Goal: Task Accomplishment & Management: Use online tool/utility

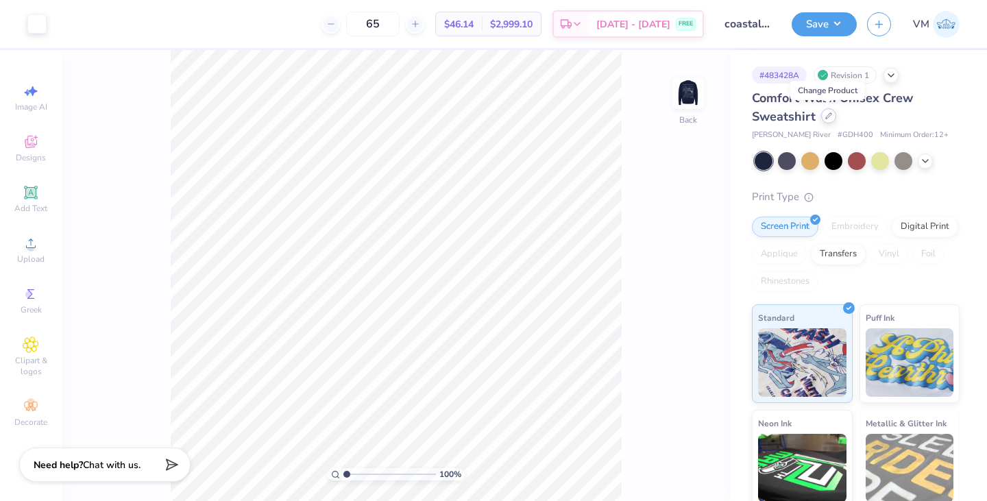
click at [829, 116] on icon at bounding box center [828, 115] width 7 height 7
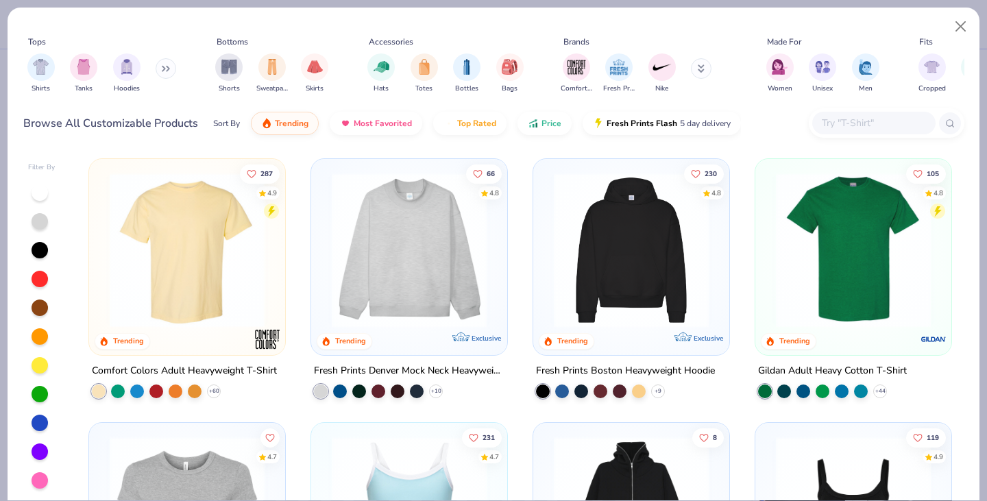
click at [428, 257] on img at bounding box center [409, 250] width 169 height 155
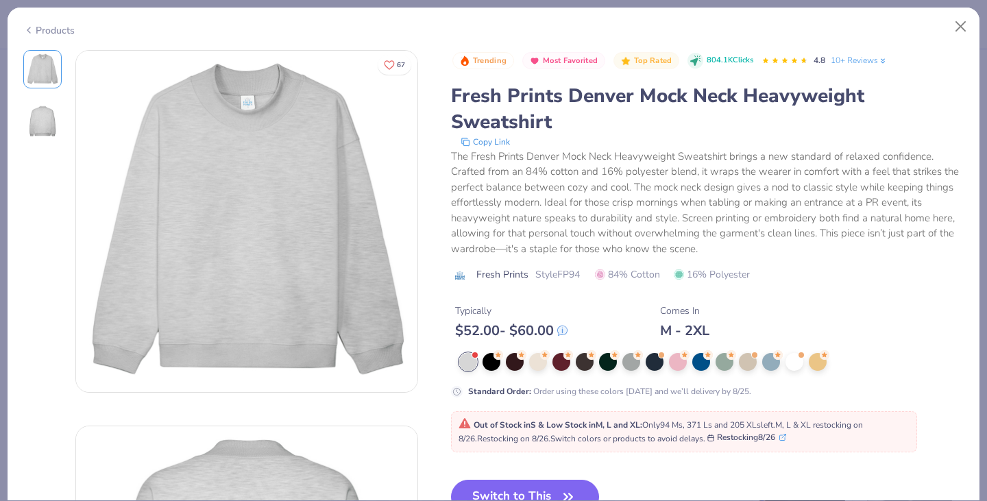
click at [40, 29] on div "Products" at bounding box center [48, 30] width 51 height 14
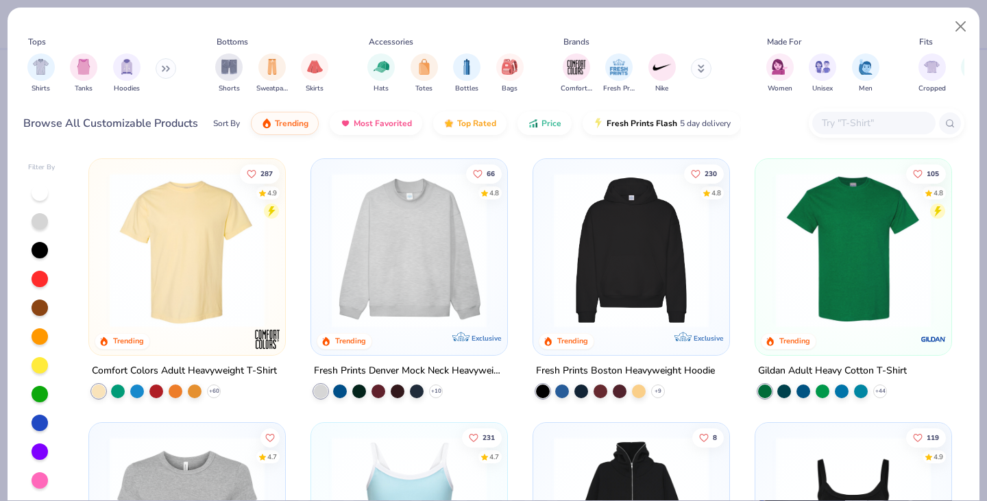
click at [163, 71] on button at bounding box center [166, 68] width 21 height 21
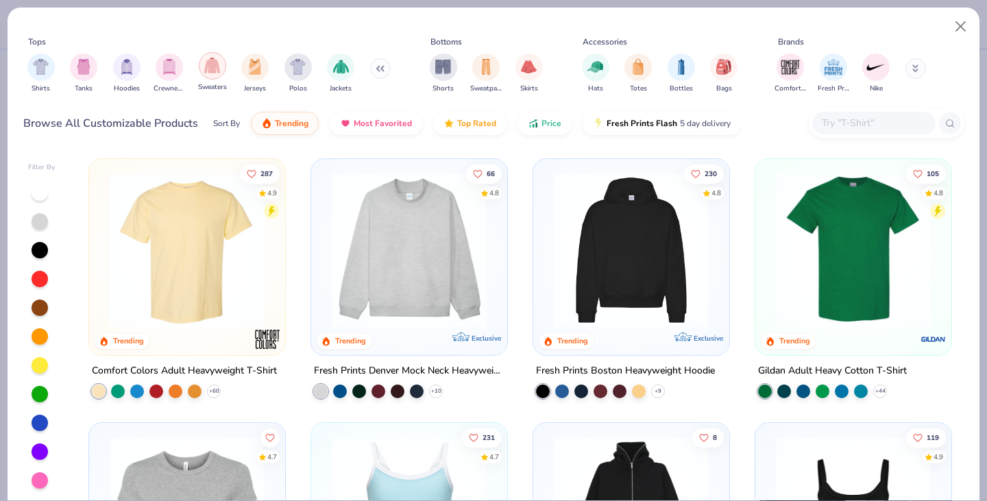
click at [222, 70] on div "filter for Sweaters" at bounding box center [212, 65] width 27 height 27
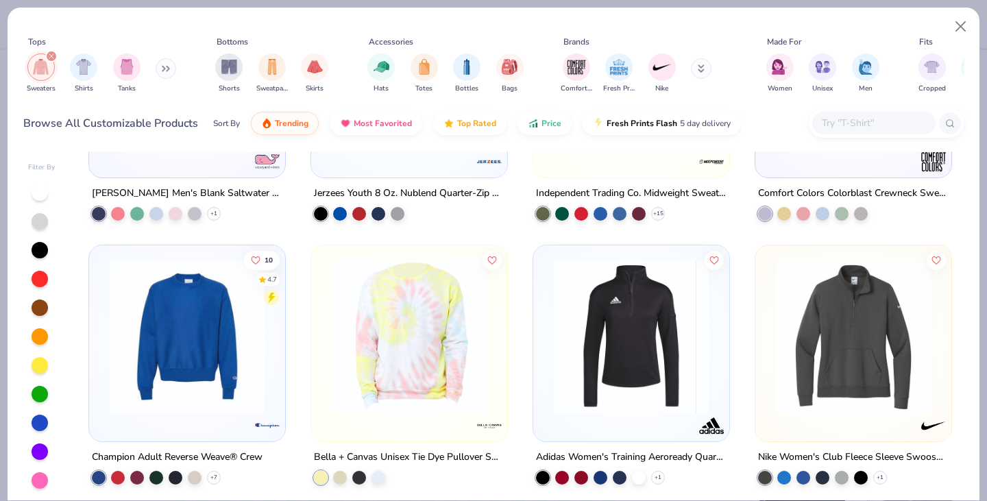
scroll to position [984, 0]
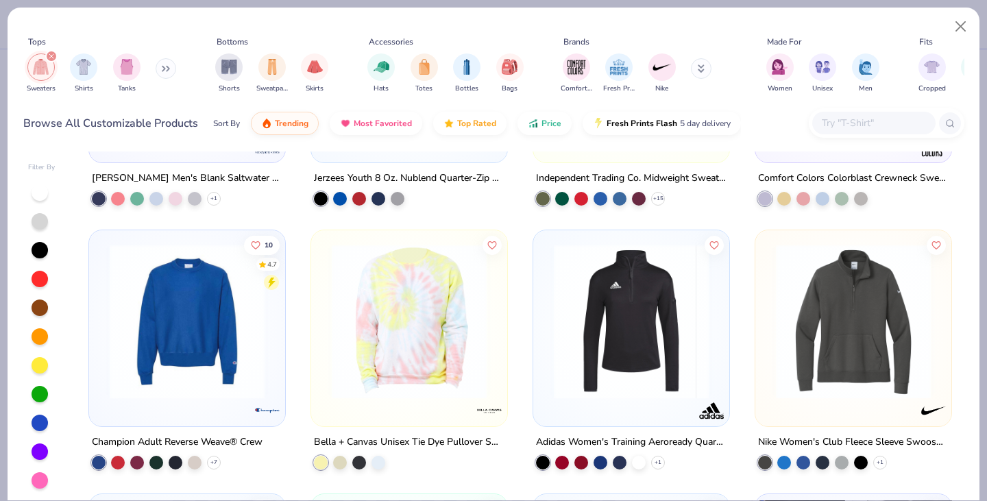
click at [851, 111] on div at bounding box center [887, 122] width 156 height 29
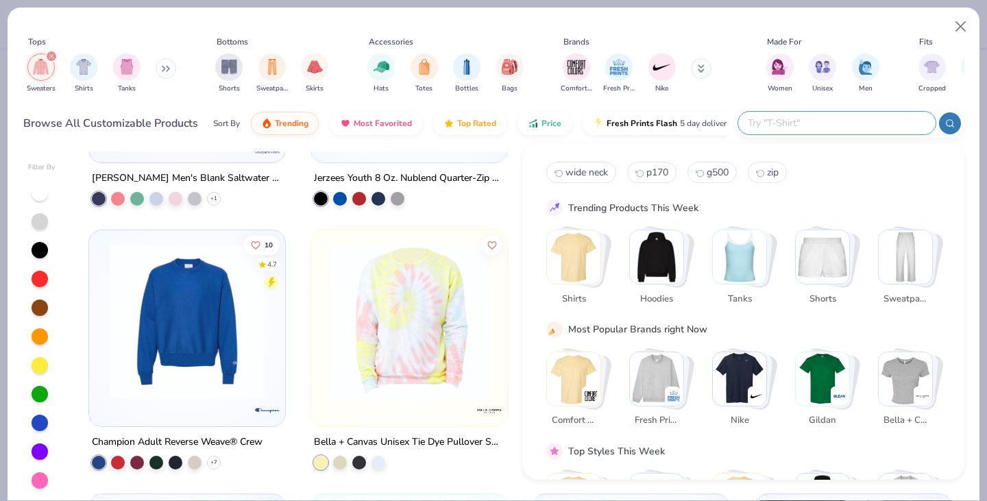
click at [842, 119] on input "text" at bounding box center [837, 123] width 180 height 16
type input "[PERSON_NAME] nu"
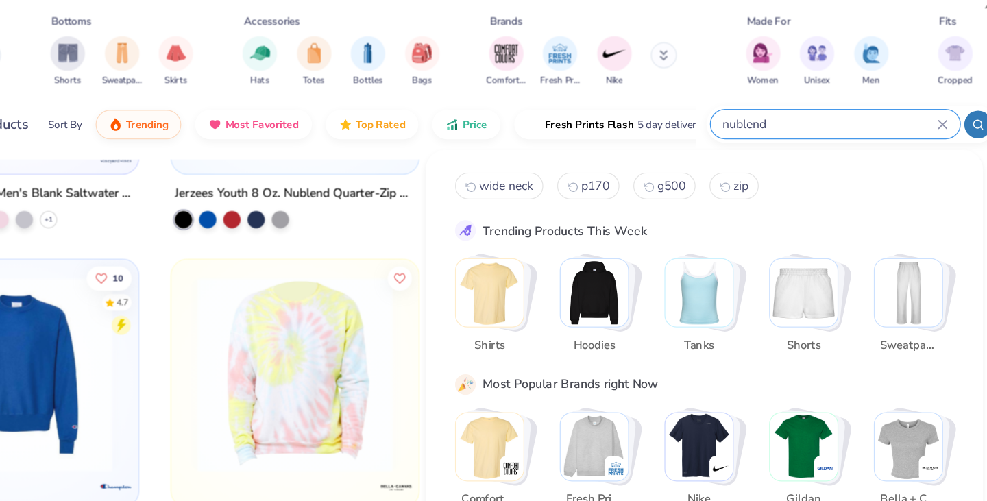
type input "nublend"
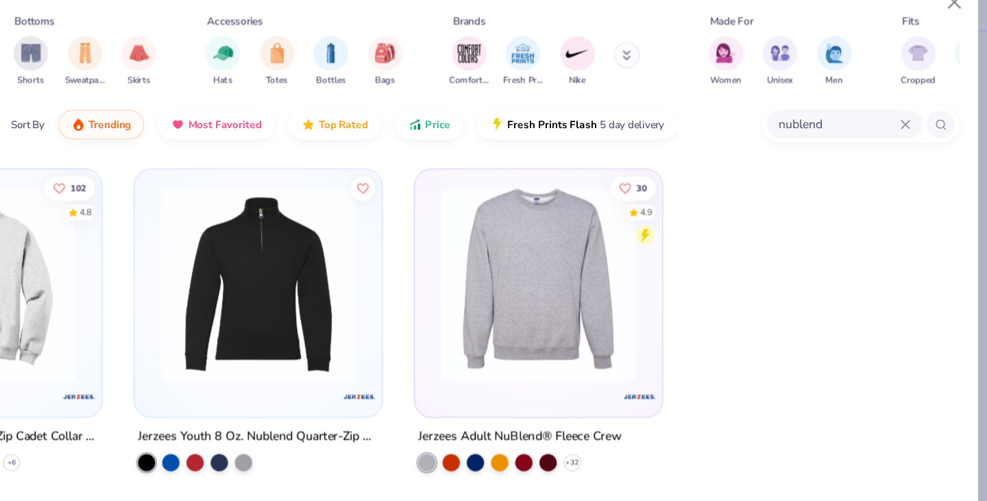
click at [649, 252] on img at bounding box center [631, 250] width 169 height 155
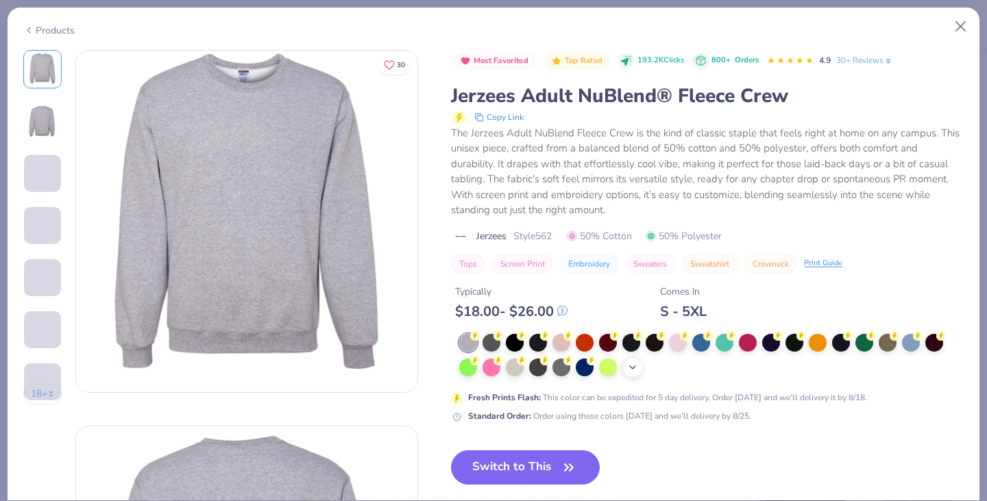
click at [629, 370] on icon at bounding box center [632, 367] width 11 height 11
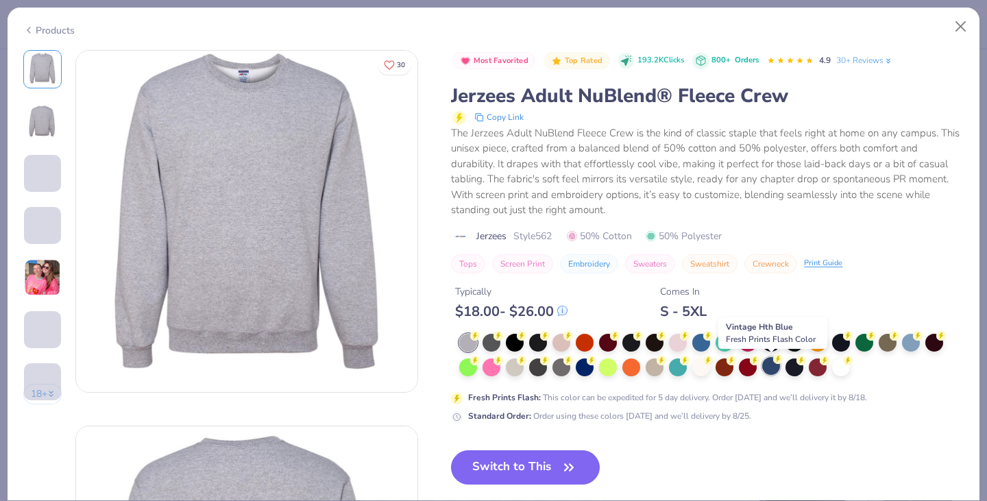
click at [772, 370] on div at bounding box center [771, 366] width 18 height 18
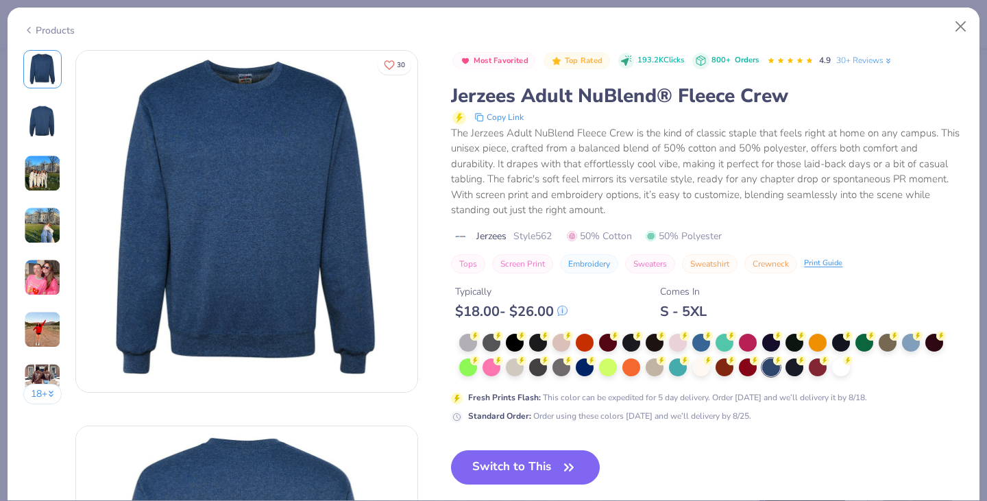
click at [49, 164] on img at bounding box center [42, 173] width 37 height 37
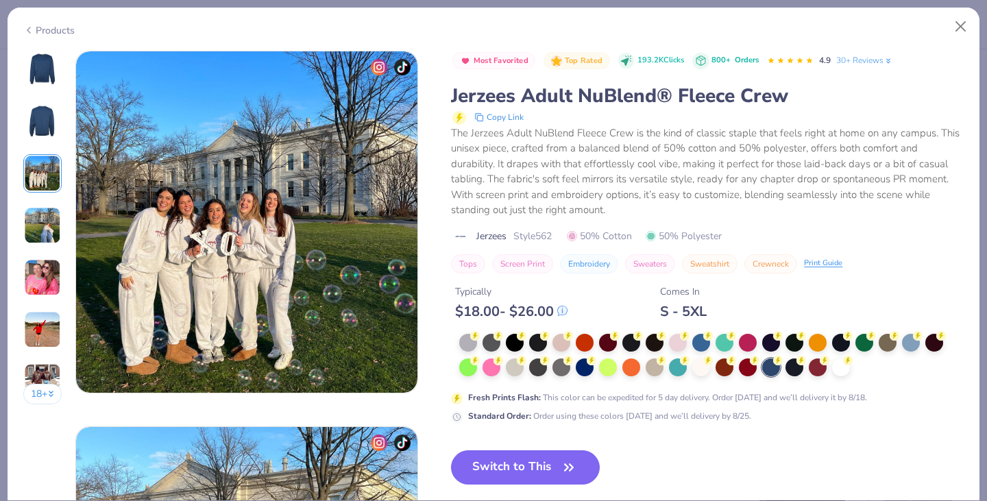
scroll to position [751, 0]
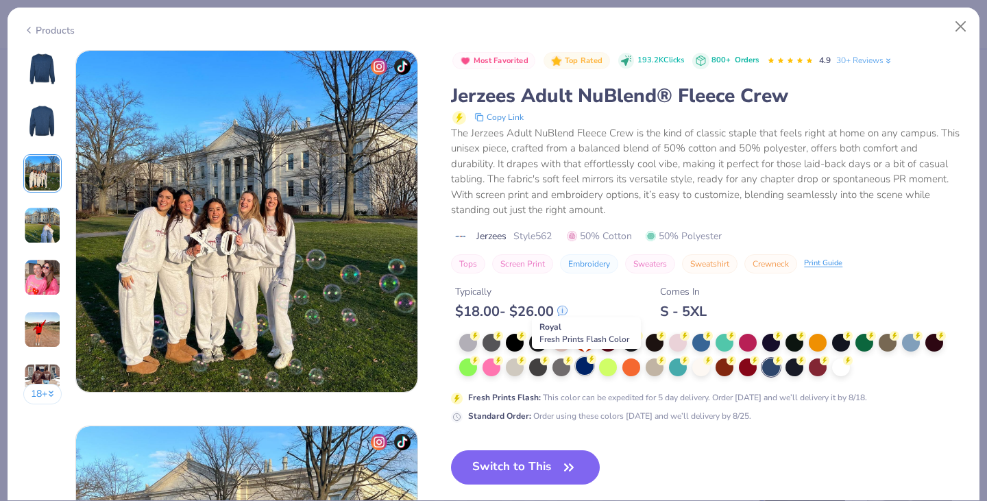
click at [586, 372] on div at bounding box center [585, 366] width 18 height 18
click at [585, 366] on div at bounding box center [585, 368] width 18 height 18
click at [581, 372] on div at bounding box center [585, 368] width 18 height 18
click at [537, 459] on button "Switch to This" at bounding box center [525, 467] width 149 height 34
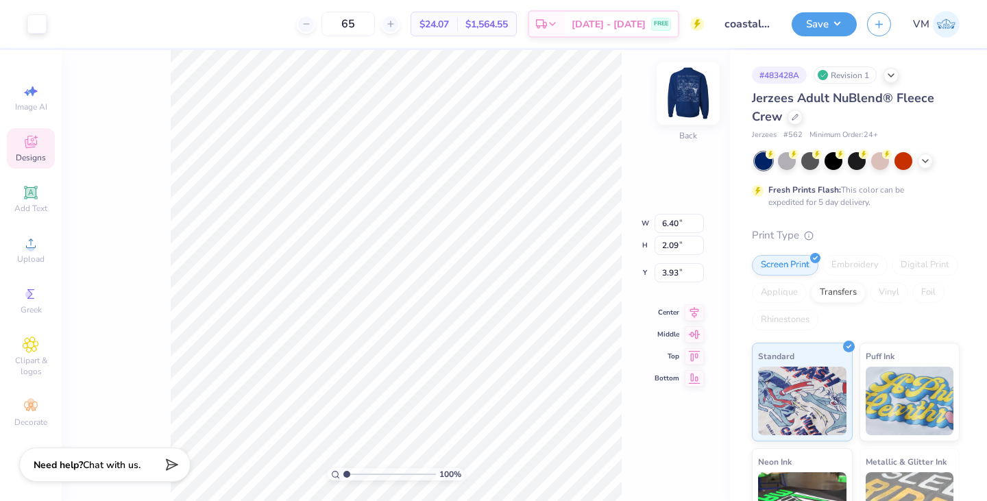
click at [697, 93] on img at bounding box center [688, 93] width 55 height 55
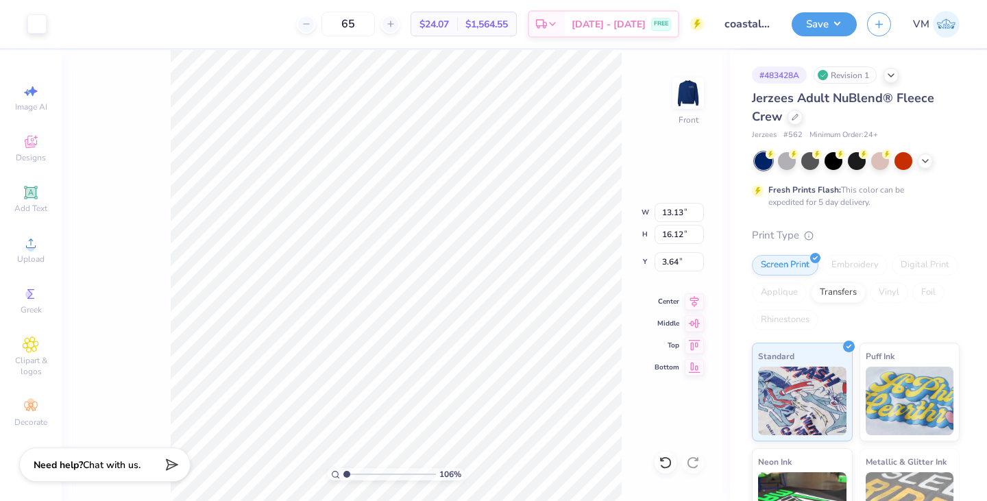
type input "1.06127995155578"
type input "11.40"
type input "14.00"
type input "1.06127995155578"
type input "3.00"
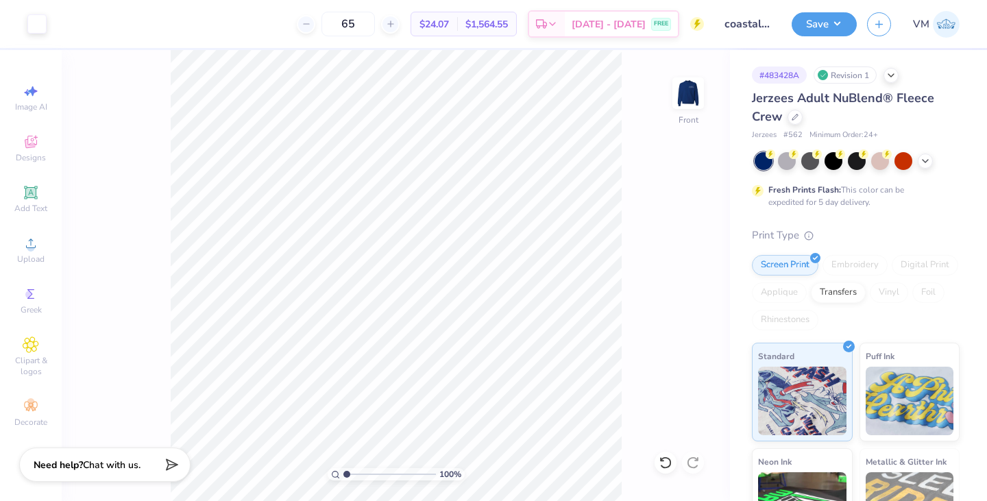
type input "1"
click at [842, 22] on button "Save" at bounding box center [824, 22] width 65 height 24
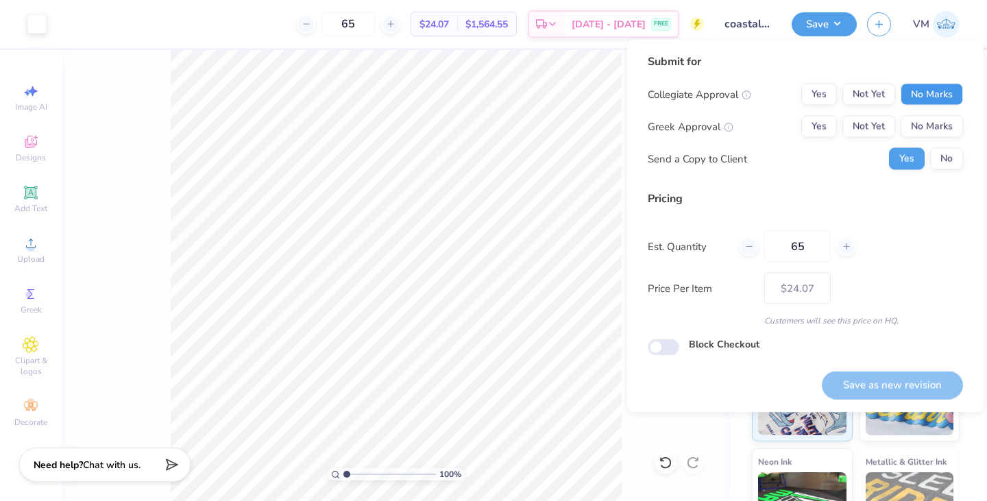
click at [943, 86] on button "No Marks" at bounding box center [932, 95] width 62 height 22
click at [934, 128] on button "No Marks" at bounding box center [932, 127] width 62 height 22
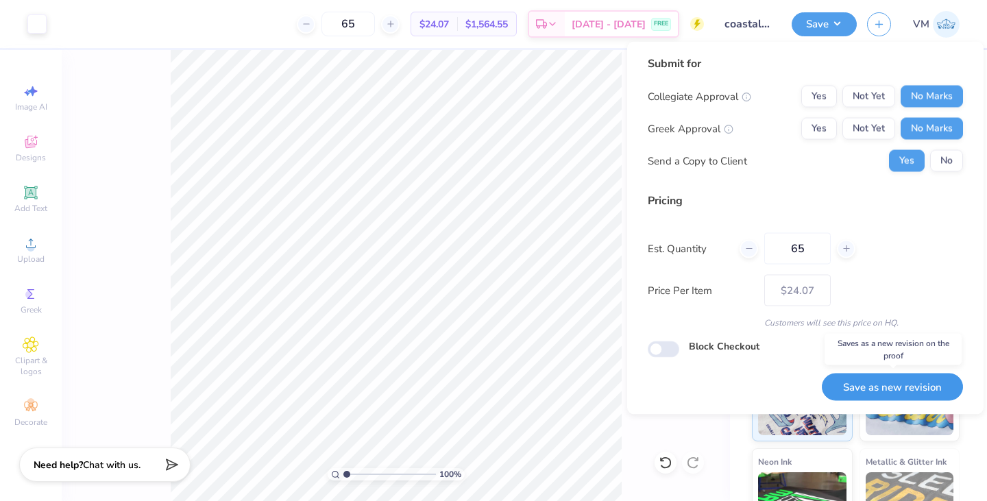
click at [857, 380] on button "Save as new revision" at bounding box center [892, 387] width 141 height 28
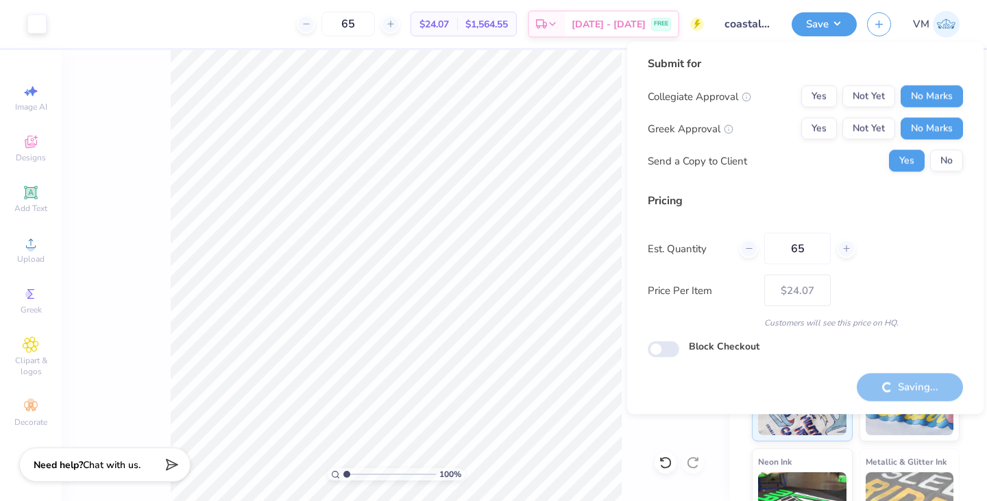
type input "– –"
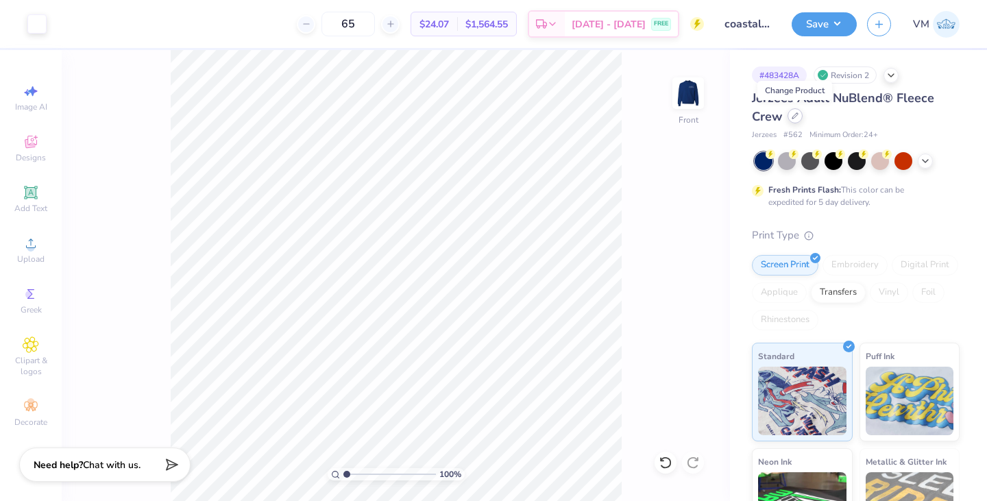
click at [791, 112] on div at bounding box center [795, 115] width 15 height 15
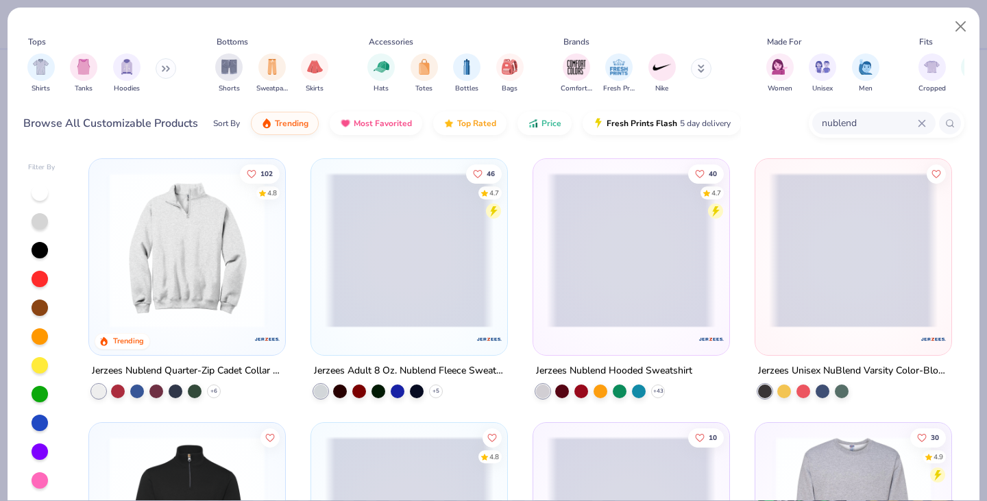
click at [170, 69] on icon at bounding box center [166, 68] width 8 height 7
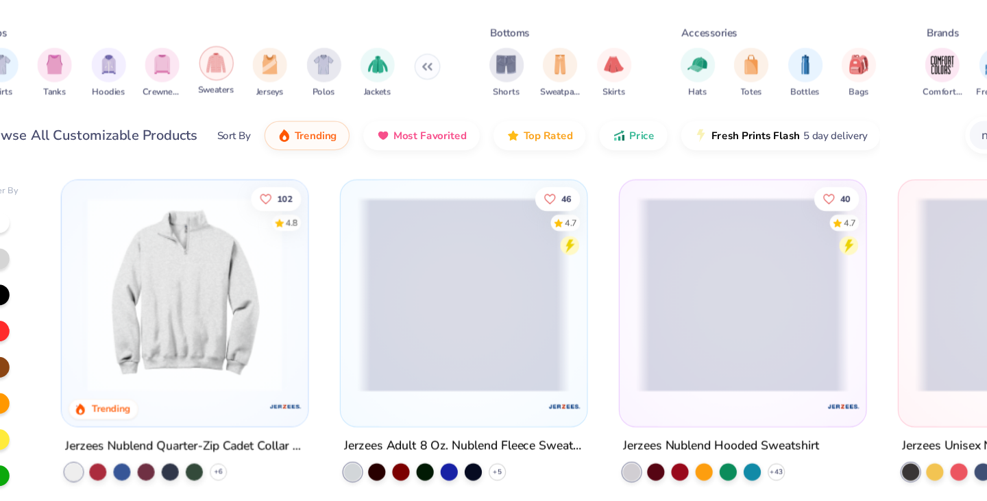
click at [220, 71] on div "filter for Sweaters" at bounding box center [212, 65] width 27 height 27
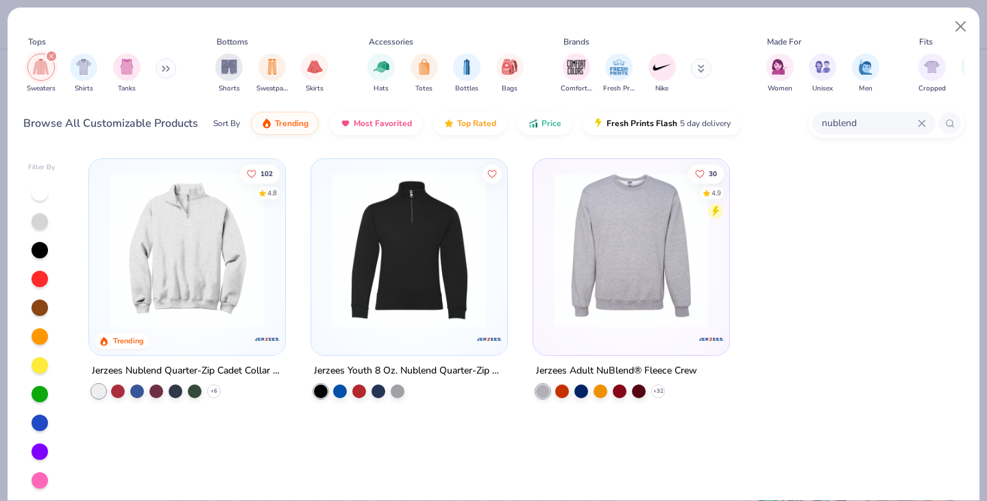
click at [921, 124] on icon at bounding box center [922, 123] width 6 height 6
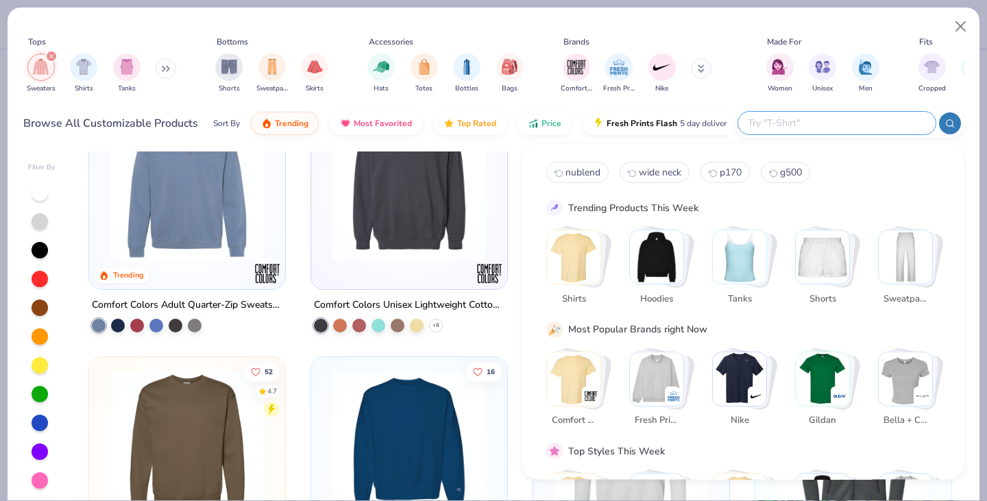
scroll to position [334, 0]
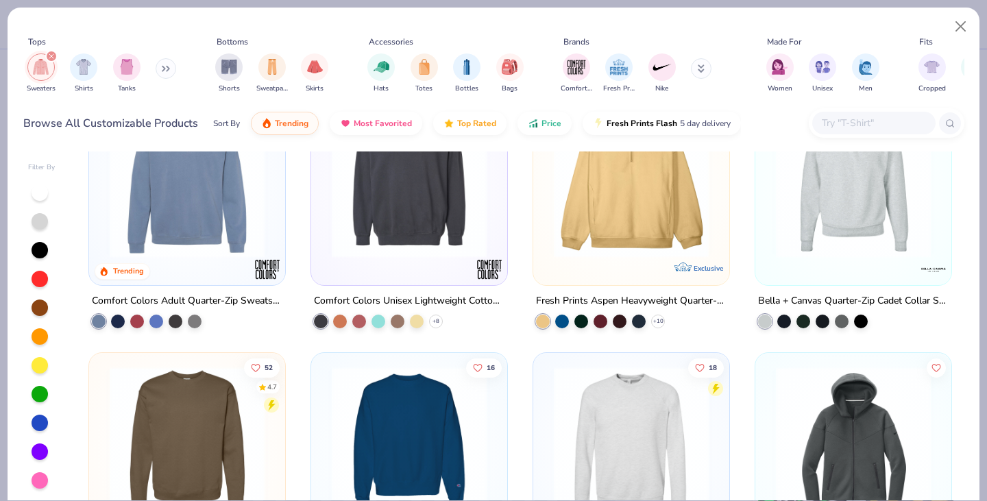
click at [402, 212] on img at bounding box center [409, 180] width 169 height 155
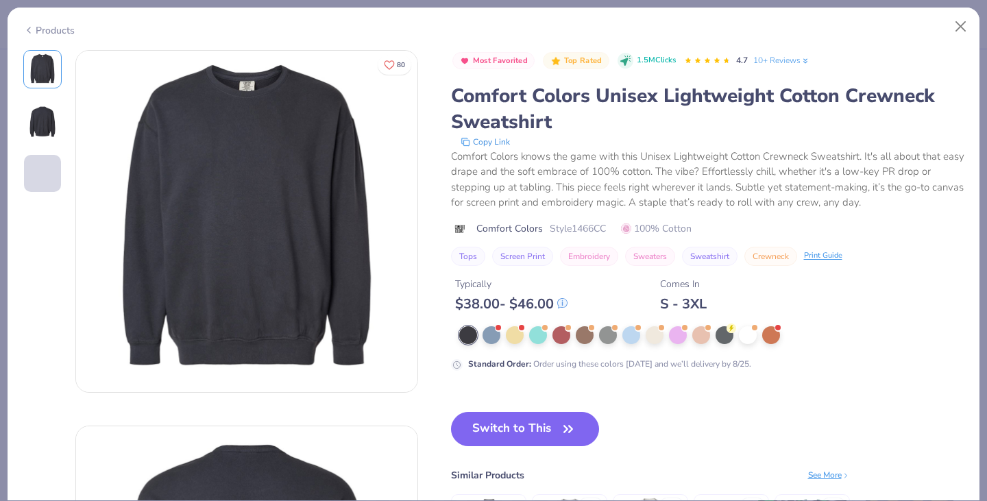
click at [43, 27] on div "Products" at bounding box center [48, 30] width 51 height 14
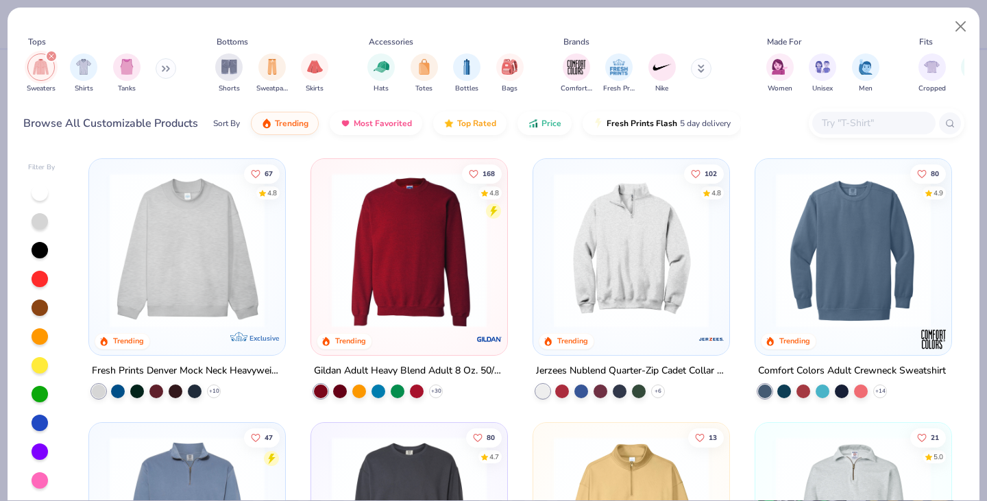
click at [395, 237] on img at bounding box center [409, 250] width 169 height 155
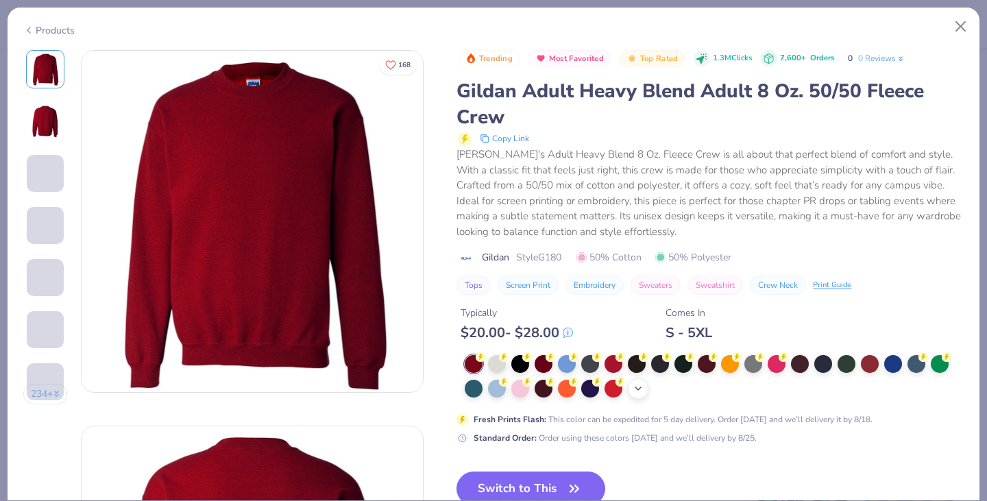
click at [640, 391] on icon at bounding box center [638, 388] width 11 height 11
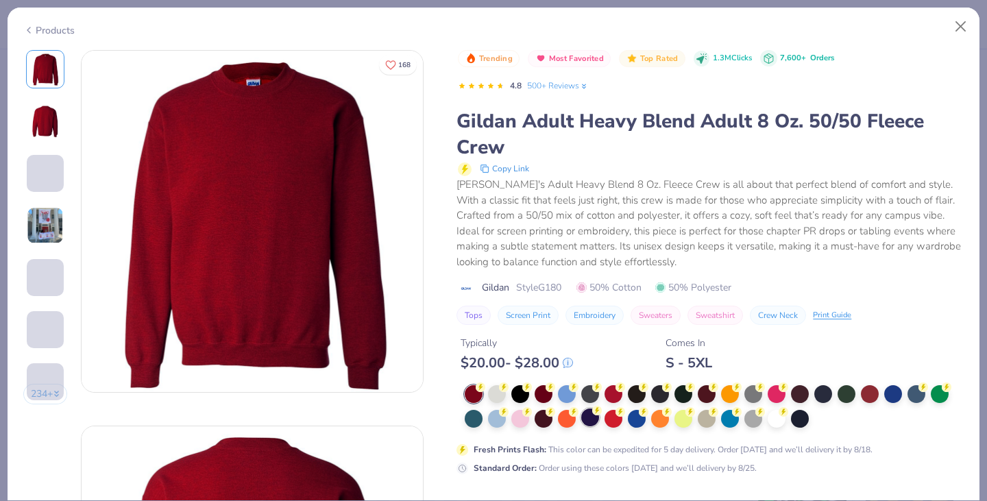
click at [485, 392] on circle at bounding box center [481, 388] width 10 height 10
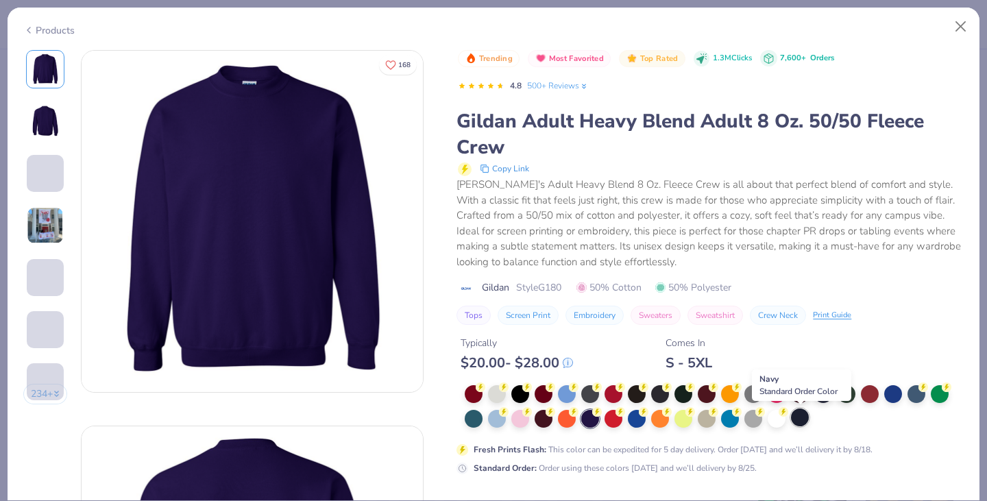
click at [801, 420] on div at bounding box center [800, 418] width 18 height 18
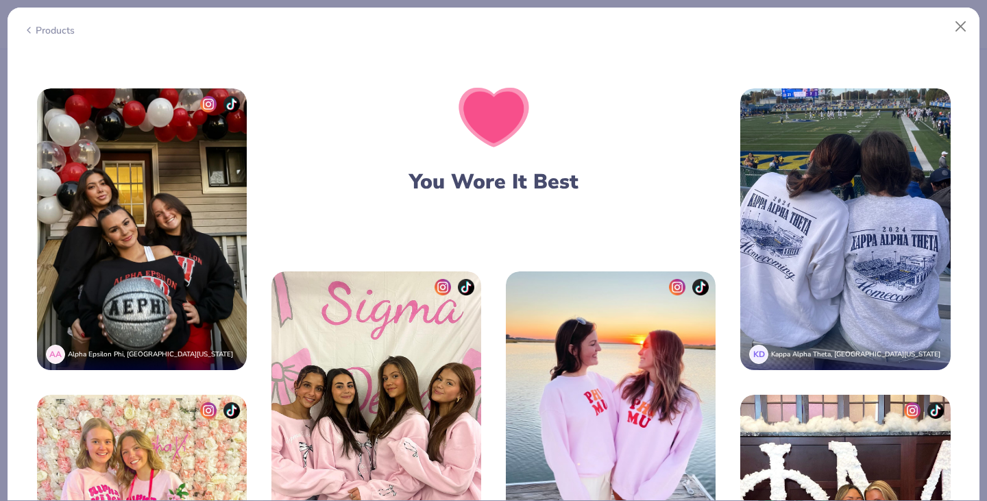
scroll to position [2423, 0]
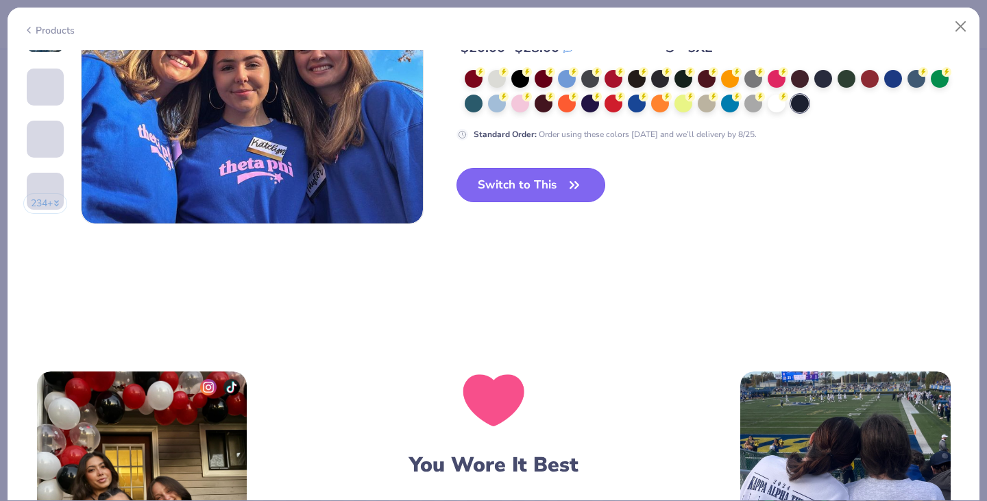
click at [511, 175] on button "Switch to This" at bounding box center [531, 185] width 149 height 34
click at [529, 189] on button "Switch to This" at bounding box center [531, 185] width 149 height 34
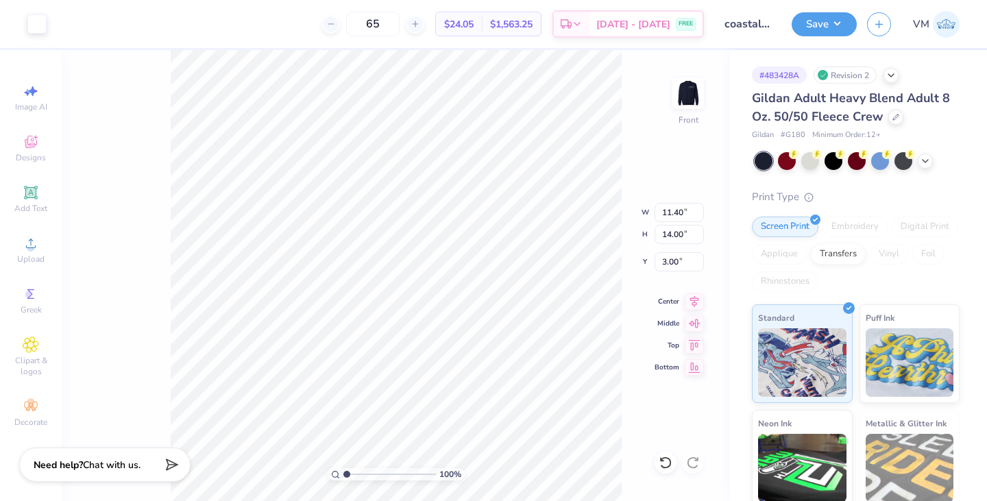
type input "3.00"
click at [677, 90] on img at bounding box center [688, 93] width 55 height 55
click at [847, 21] on button "Save" at bounding box center [824, 22] width 65 height 24
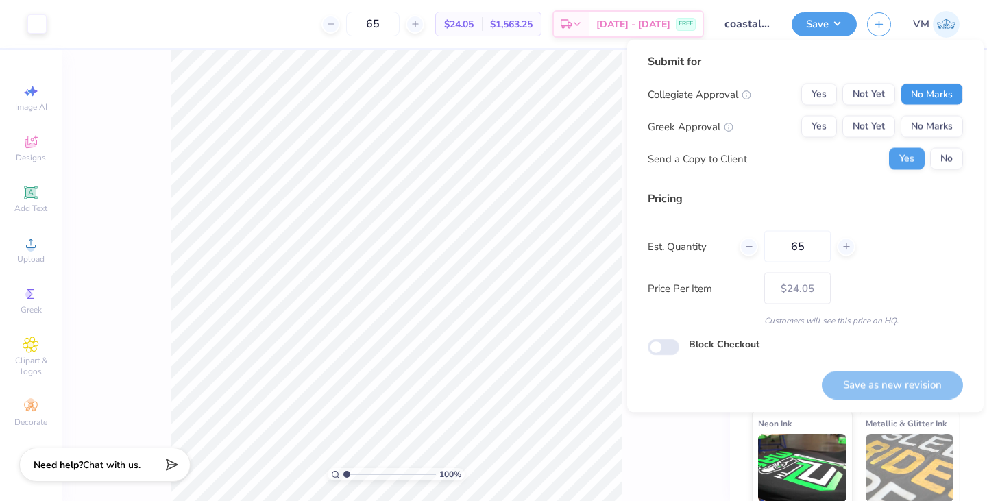
click at [935, 96] on button "No Marks" at bounding box center [932, 95] width 62 height 22
click at [926, 121] on button "No Marks" at bounding box center [932, 127] width 62 height 22
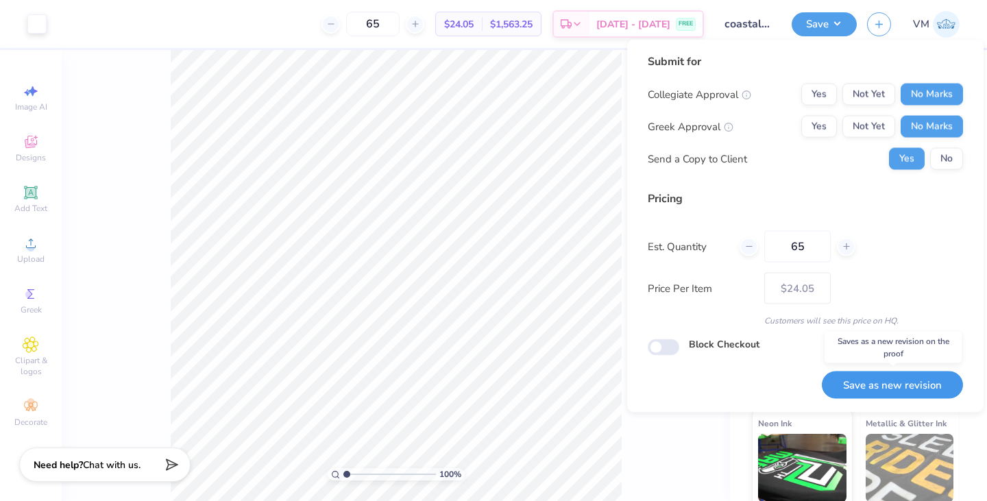
click at [850, 389] on button "Save as new revision" at bounding box center [892, 385] width 141 height 28
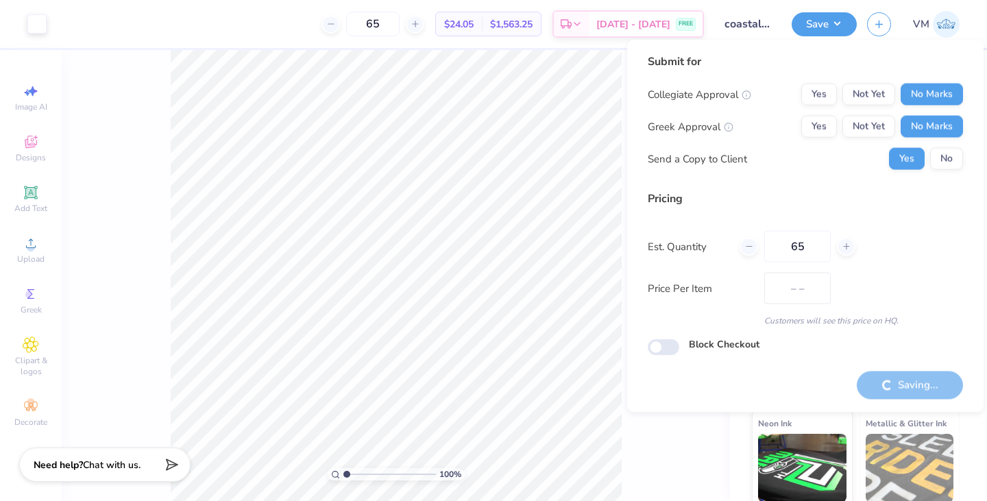
type input "$24.05"
